Goal: Information Seeking & Learning: Learn about a topic

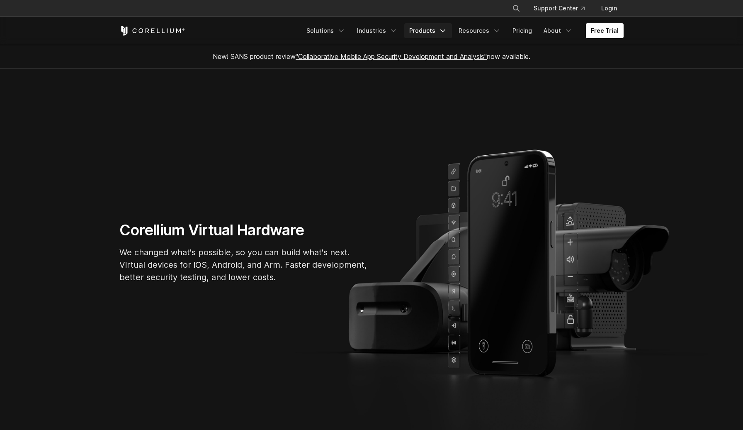
click at [441, 32] on link "Products" at bounding box center [428, 30] width 48 height 15
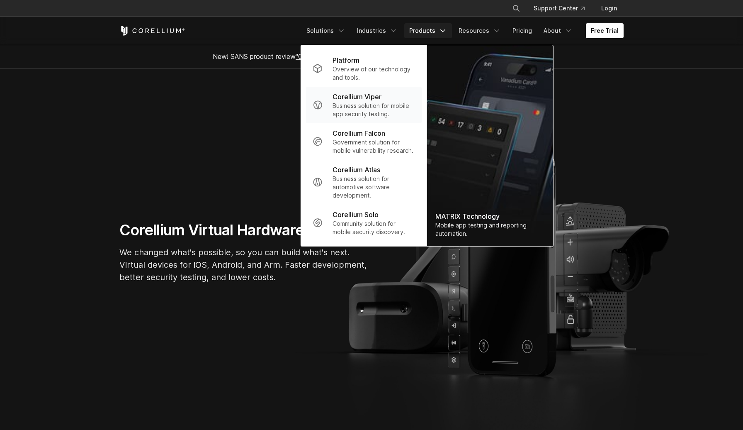
click at [358, 100] on p "Corellium Viper" at bounding box center [357, 97] width 49 height 10
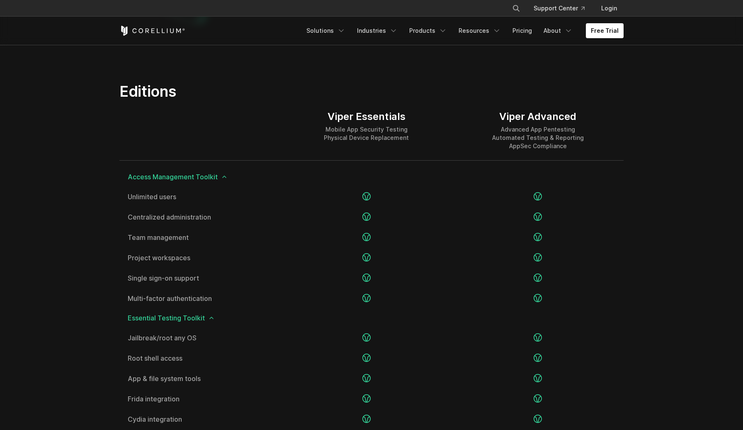
scroll to position [1001, 0]
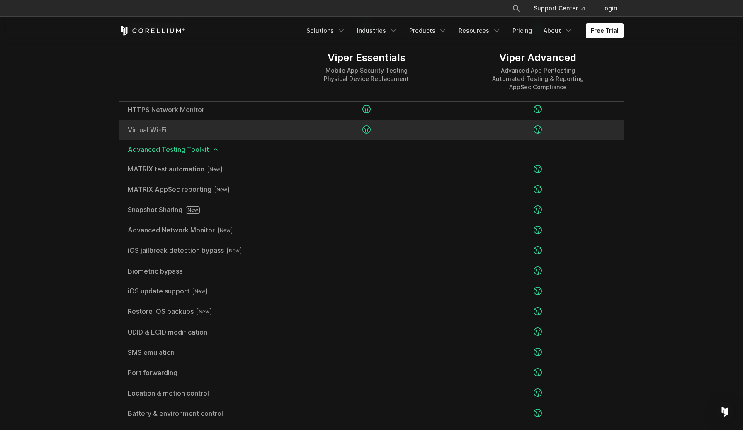
scroll to position [1392, 0]
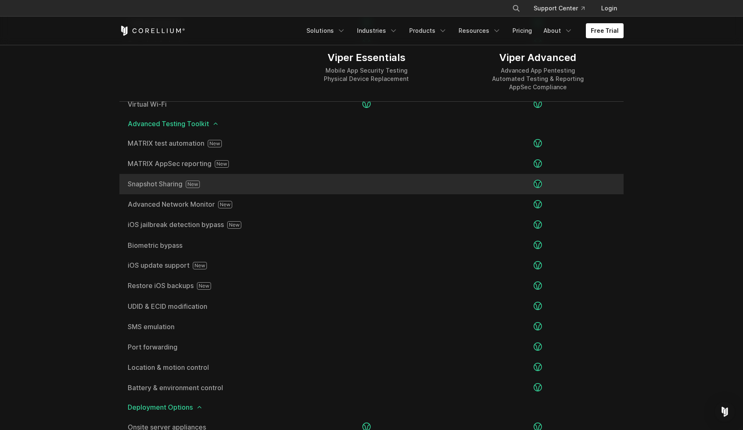
click at [186, 185] on span "Snapshot Sharing" at bounding box center [200, 183] width 145 height 7
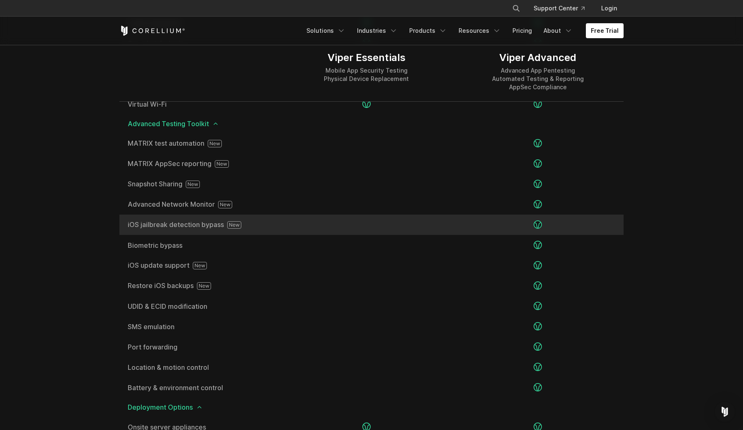
click at [207, 226] on span "iOS jailbreak detection bypass" at bounding box center [200, 224] width 145 height 7
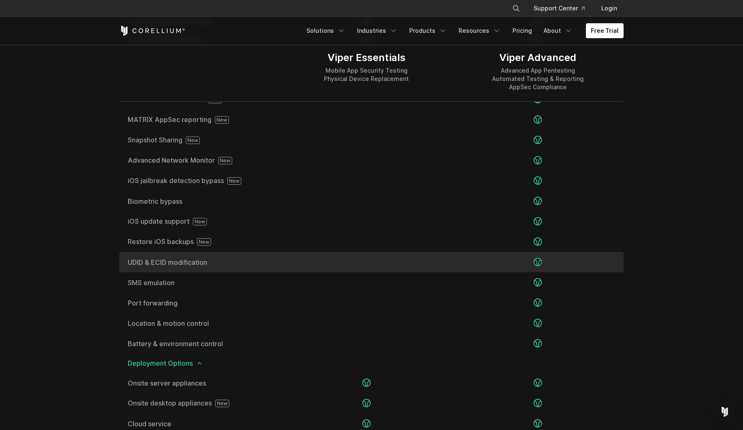
scroll to position [1430, 0]
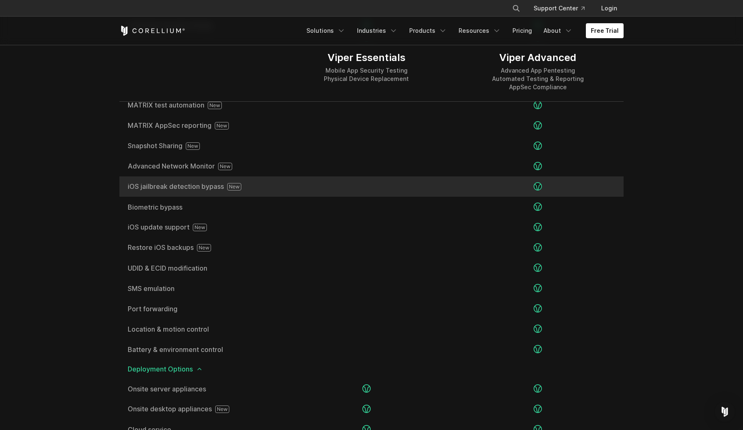
click at [176, 185] on span "iOS jailbreak detection bypass" at bounding box center [200, 186] width 145 height 7
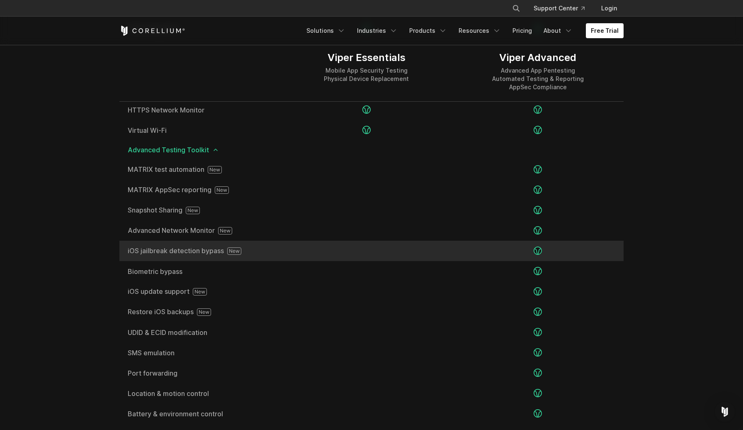
scroll to position [1364, 0]
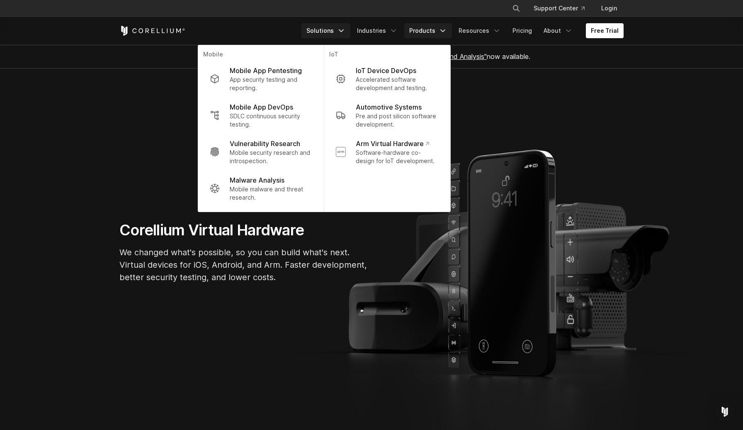
click at [425, 37] on link "Products" at bounding box center [428, 30] width 48 height 15
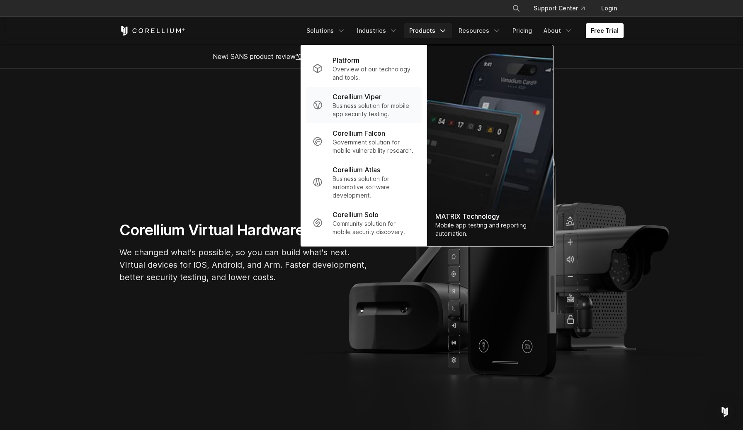
click at [363, 105] on p "Business solution for mobile app security testing." at bounding box center [374, 110] width 83 height 17
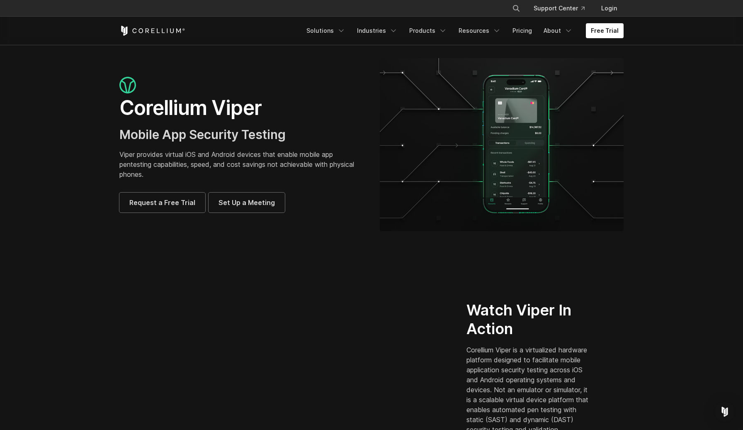
click at [277, 253] on section "Watch Viper In Action Corellium Viper is a virtualized hardware platform design…" at bounding box center [371, 371] width 743 height 240
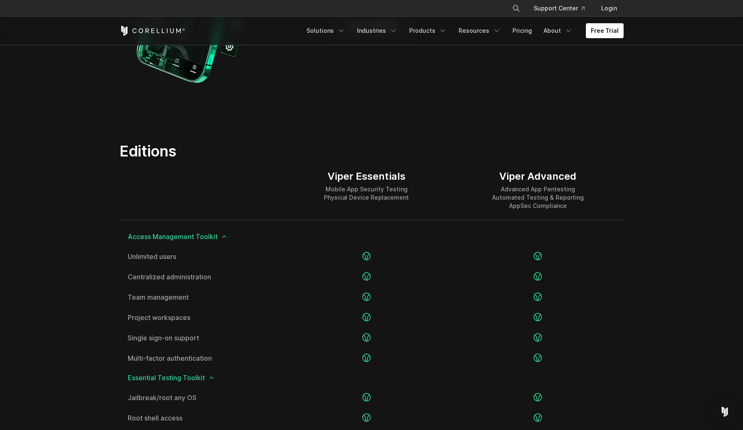
scroll to position [948, 0]
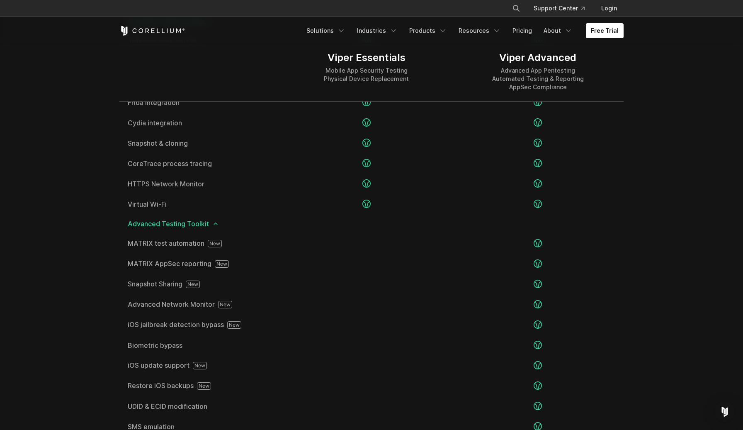
scroll to position [1295, 0]
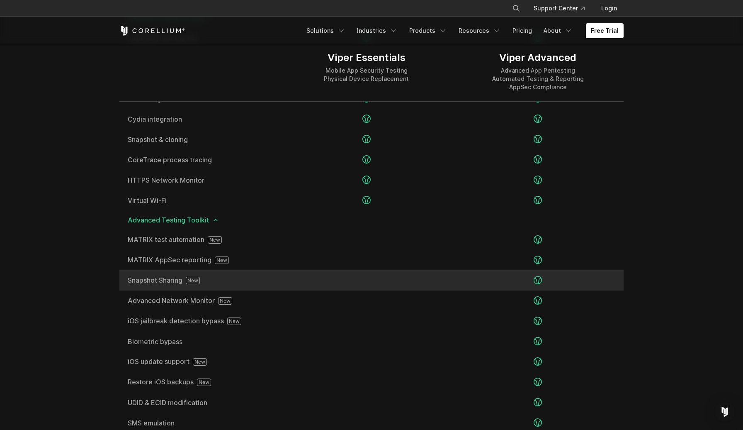
click at [155, 282] on span "Snapshot Sharing" at bounding box center [200, 280] width 145 height 7
